Goal: Information Seeking & Learning: Check status

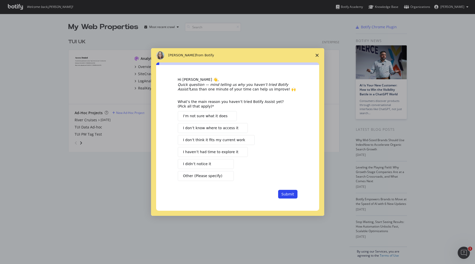
click at [318, 57] on span "Close survey" at bounding box center [317, 55] width 14 height 14
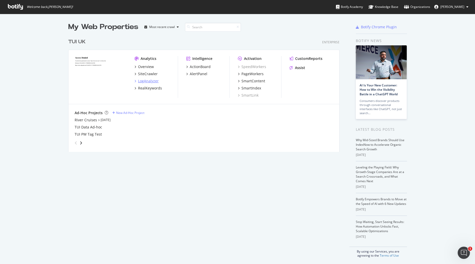
click at [146, 80] on div "LogAnalyzer" at bounding box center [148, 80] width 21 height 5
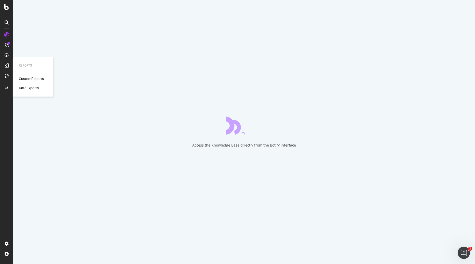
click at [23, 76] on div "Reports CustomReports DataExports" at bounding box center [33, 76] width 37 height 37
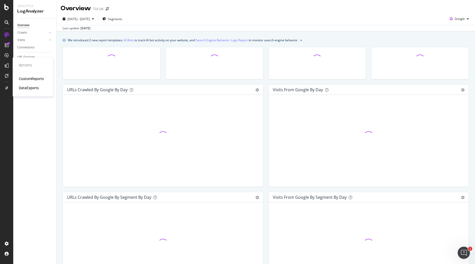
click at [23, 77] on div "CustomReports" at bounding box center [31, 78] width 25 height 5
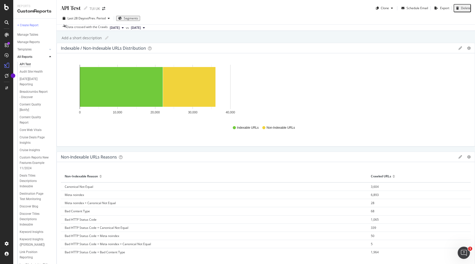
click at [120, 28] on span "[DATE]" at bounding box center [115, 27] width 10 height 5
click at [195, 33] on div "API Test API Test TUI UK Clone Schedule Email Export Delete Last 28 Days vs Pre…" at bounding box center [266, 132] width 418 height 264
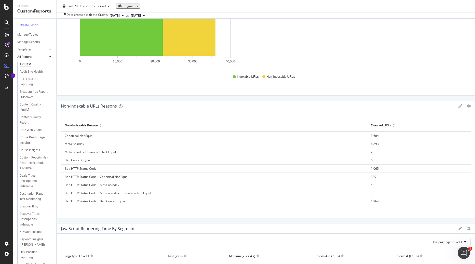
scroll to position [191, 0]
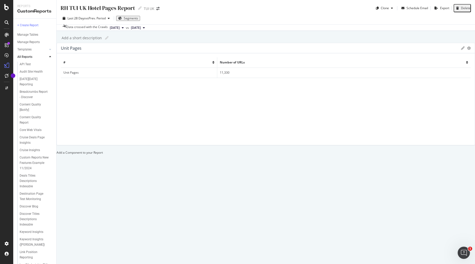
click at [141, 30] on span "[DATE]" at bounding box center [136, 27] width 10 height 5
click at [120, 26] on span "[DATE]" at bounding box center [115, 27] width 10 height 5
click at [141, 27] on span "[DATE]" at bounding box center [136, 27] width 10 height 5
click at [182, 20] on div "Last 28 Days vs Prev. Period Segments" at bounding box center [266, 19] width 418 height 10
click at [141, 26] on span "[DATE]" at bounding box center [136, 27] width 10 height 5
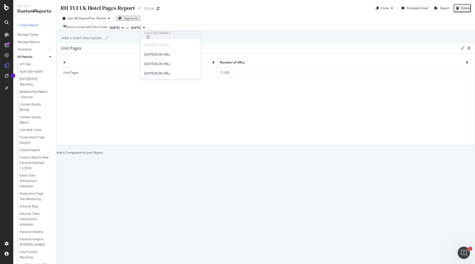
click at [126, 28] on button "[DATE]" at bounding box center [117, 28] width 18 height 6
click at [141, 26] on span "[DATE]" at bounding box center [136, 27] width 10 height 5
click at [126, 30] on button "[DATE]" at bounding box center [117, 28] width 18 height 6
click at [84, 45] on div "RH TUI UK Hotel Pages Report RH TUI UK Hotel Pages Report TUI [GEOGRAPHIC_DATA]…" at bounding box center [266, 132] width 418 height 264
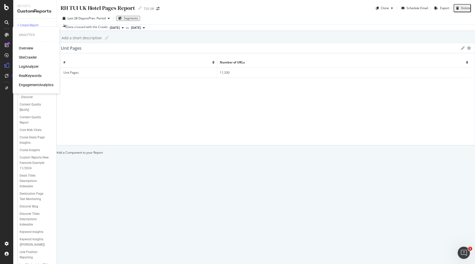
click at [28, 58] on div "SiteCrawler" at bounding box center [28, 57] width 18 height 5
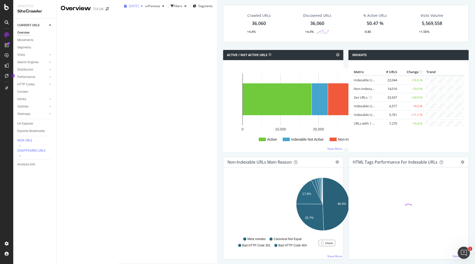
click at [129, 8] on span "[DATE]" at bounding box center [134, 6] width 10 height 4
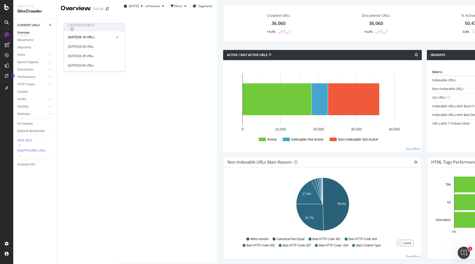
click at [118, 10] on div "Overview TUI [GEOGRAPHIC_DATA]" at bounding box center [87, 132] width 61 height 264
click at [26, 39] on div "Movements" at bounding box center [25, 39] width 16 height 5
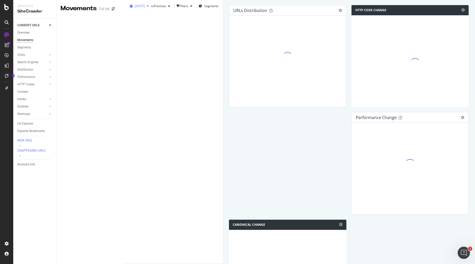
click at [135, 8] on span "[DATE]" at bounding box center [140, 6] width 10 height 4
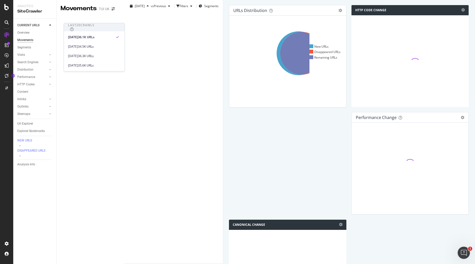
click at [124, 11] on div "Movements TUI [GEOGRAPHIC_DATA]" at bounding box center [90, 132] width 67 height 264
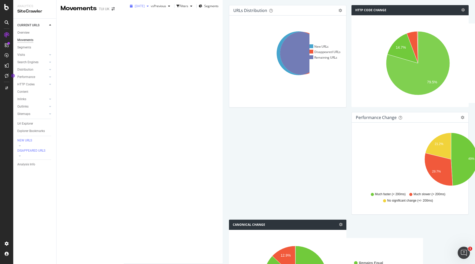
click at [135, 8] on span "[DATE]" at bounding box center [140, 6] width 10 height 4
click at [78, 47] on div "[DATE]" at bounding box center [73, 46] width 10 height 5
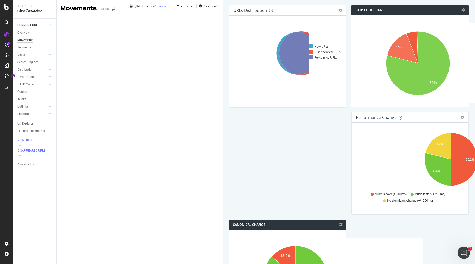
click at [154, 8] on span "Previous" at bounding box center [160, 6] width 12 height 4
click at [124, 3] on div "Movements TUI [GEOGRAPHIC_DATA]" at bounding box center [90, 132] width 67 height 264
click at [24, 122] on div "Url Explorer" at bounding box center [25, 123] width 16 height 5
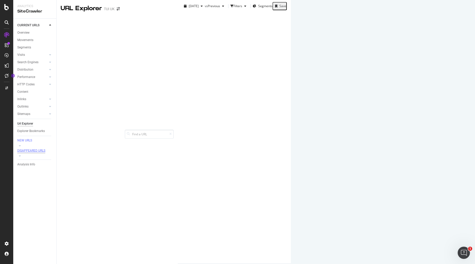
click at [33, 151] on div "DISAPPEARED URLS" at bounding box center [31, 150] width 28 height 4
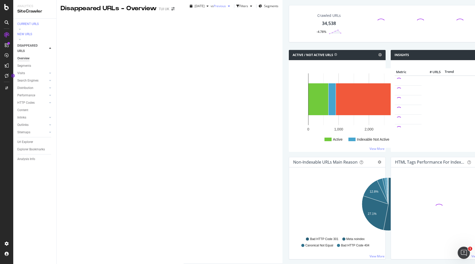
click at [214, 8] on span "Previous" at bounding box center [220, 6] width 12 height 4
click at [193, 13] on div "[DATE] vs Previous Filters Segments" at bounding box center [233, 132] width 99 height 264
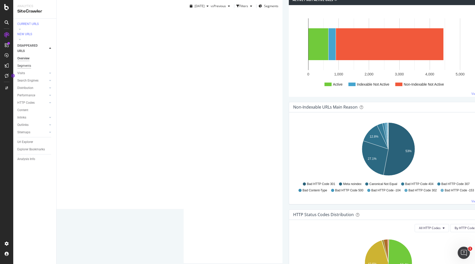
scroll to position [25, 0]
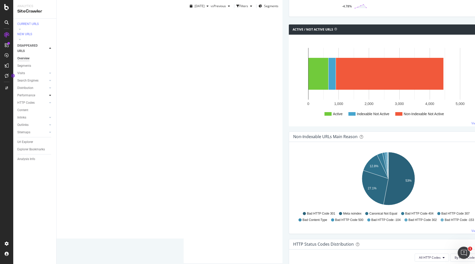
click at [50, 94] on icon at bounding box center [50, 95] width 2 height 3
click at [26, 115] on div "Insights" at bounding box center [25, 117] width 11 height 5
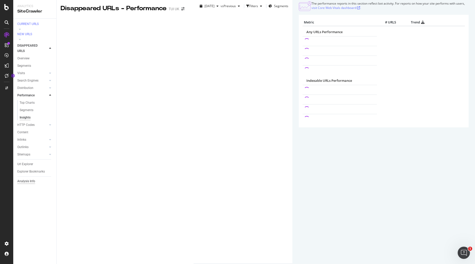
click at [28, 179] on div "Analysis Info" at bounding box center [26, 181] width 18 height 5
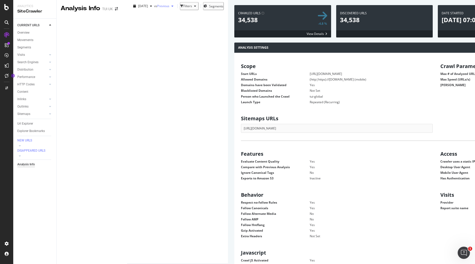
click at [157, 8] on span "Previous" at bounding box center [163, 6] width 12 height 4
click at [138, 8] on span "[DATE]" at bounding box center [143, 6] width 10 height 4
click at [157, 8] on span "Previous" at bounding box center [163, 6] width 12 height 4
click at [148, 8] on div "button" at bounding box center [151, 6] width 6 height 3
click at [157, 8] on span "Previous" at bounding box center [163, 6] width 12 height 4
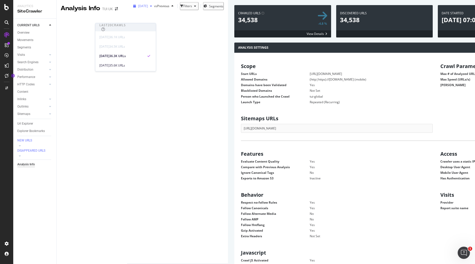
click at [138, 8] on span "[DATE]" at bounding box center [143, 6] width 10 height 4
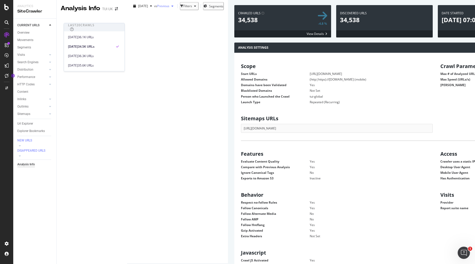
click at [157, 8] on span "Previous" at bounding box center [163, 6] width 12 height 4
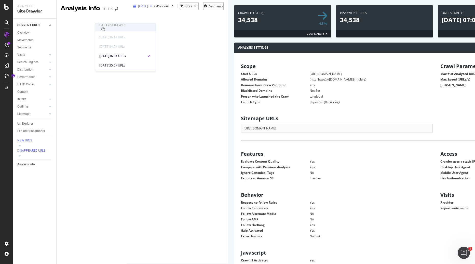
click at [138, 8] on span "[DATE]" at bounding box center [143, 6] width 10 height 4
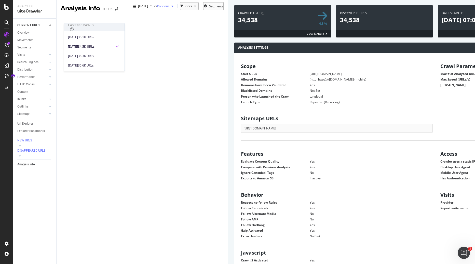
click at [157, 8] on span "Previous" at bounding box center [163, 6] width 12 height 4
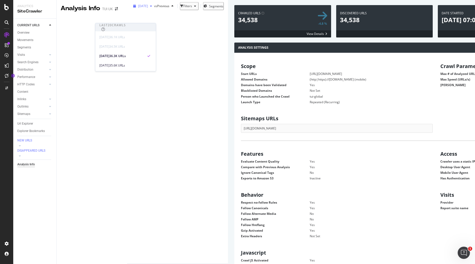
click at [138, 8] on span "[DATE]" at bounding box center [143, 6] width 10 height 4
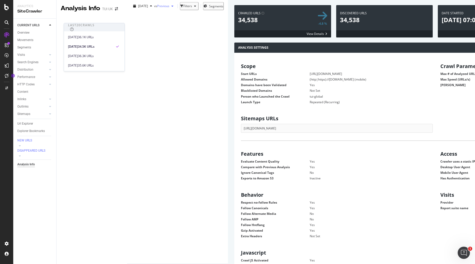
click at [157, 8] on span "Previous" at bounding box center [163, 6] width 12 height 4
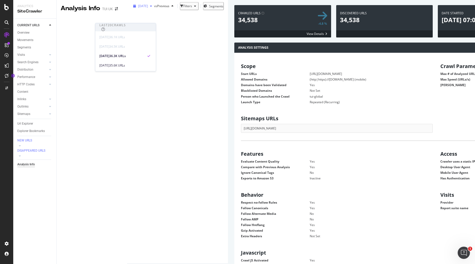
click at [131, 10] on div "[DATE]" at bounding box center [142, 6] width 23 height 8
click at [127, 11] on div "Analysis Info TUI [GEOGRAPHIC_DATA]" at bounding box center [92, 132] width 71 height 264
click at [201, 12] on div "[DATE] vs Previous Filters Segments" at bounding box center [177, 7] width 101 height 10
click at [232, 71] on div "Analysis Settings Scope Start URLs [URL][DOMAIN_NAME] Allowed Domains (http|htt…" at bounding box center [435, 263] width 407 height 441
